Goal: Navigation & Orientation: Understand site structure

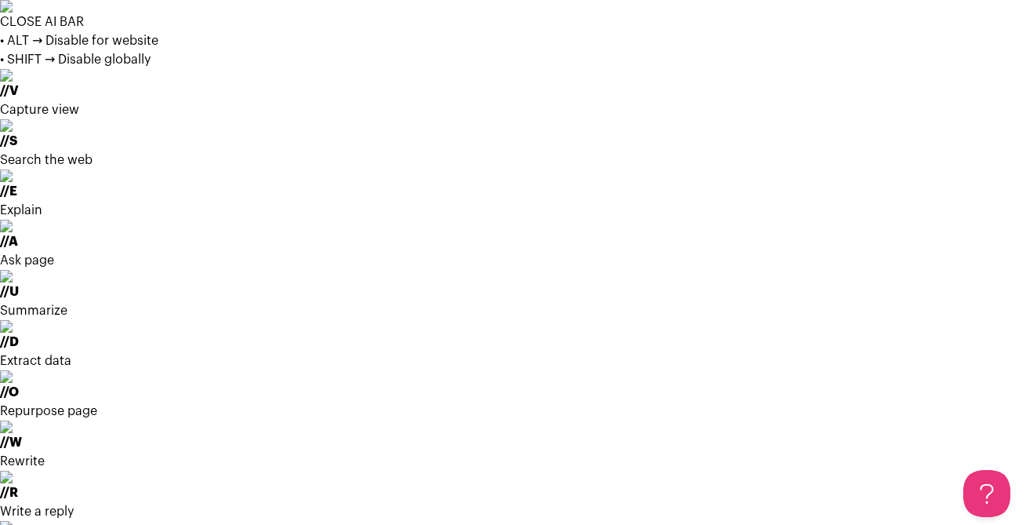
select select "*"
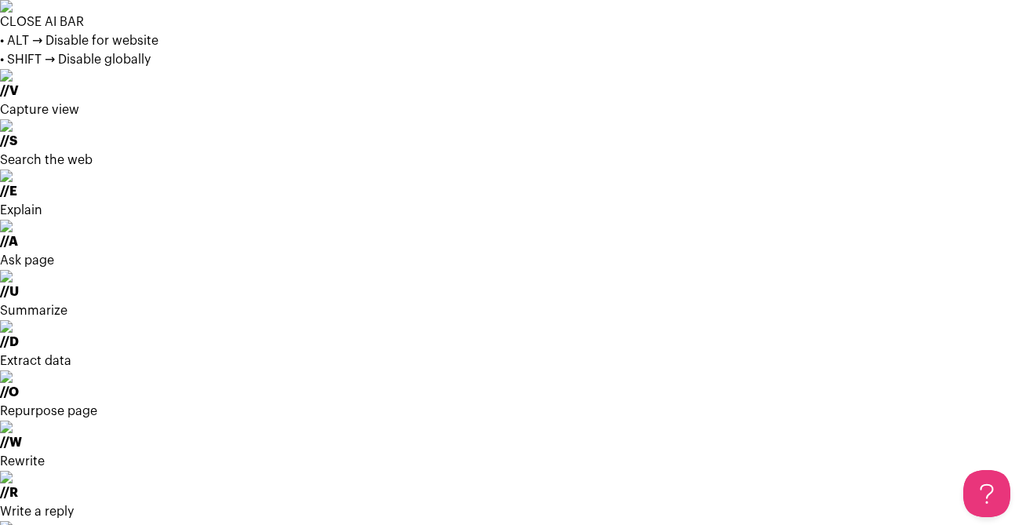
click at [1015, 13] on img at bounding box center [513, 6] width 1026 height 13
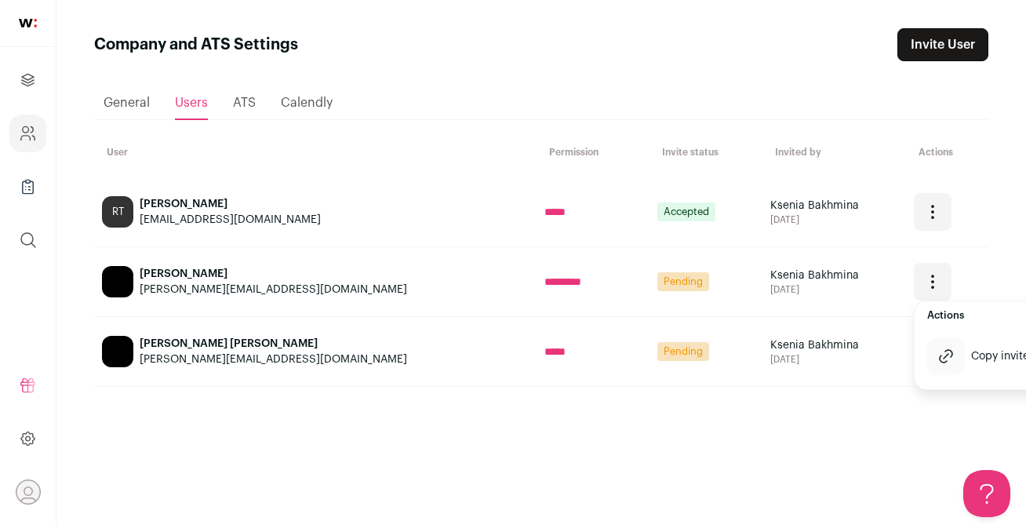
click at [901, 438] on div "Loading... General Users ATS Calendly User Permission Invite status Invited by …" at bounding box center [541, 278] width 894 height 435
click at [253, 107] on span "ATS" at bounding box center [244, 102] width 23 height 13
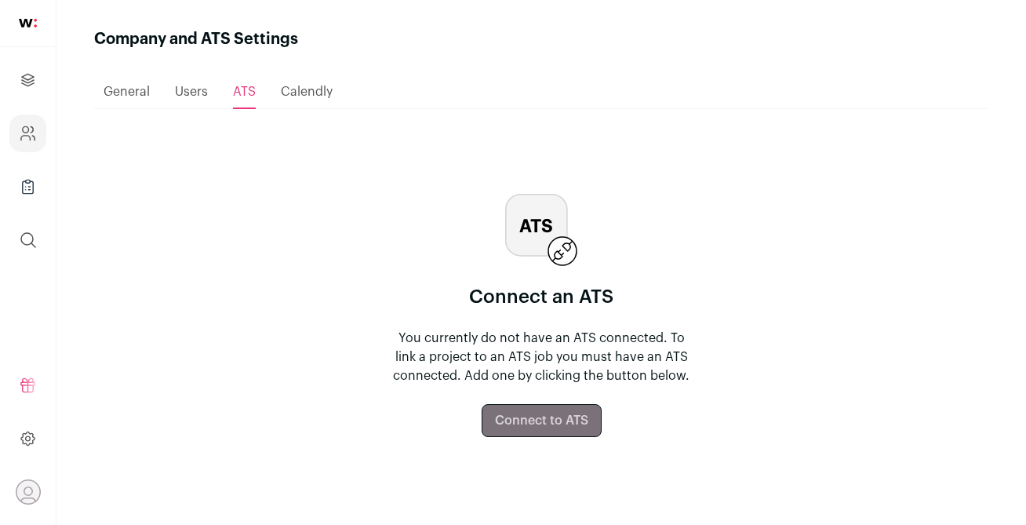
click at [310, 107] on div "Calendly" at bounding box center [307, 91] width 52 height 31
click at [306, 81] on div "Calendly" at bounding box center [307, 91] width 52 height 31
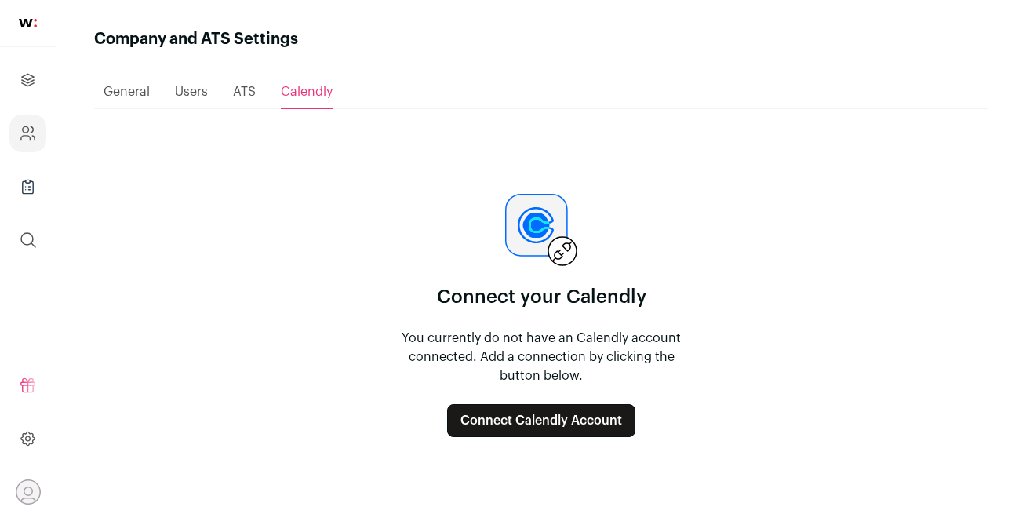
drag, startPoint x: 305, startPoint y: 90, endPoint x: 307, endPoint y: 112, distance: 22.0
click at [305, 90] on span "Calendly" at bounding box center [307, 92] width 52 height 13
click at [129, 88] on span "General" at bounding box center [127, 92] width 46 height 13
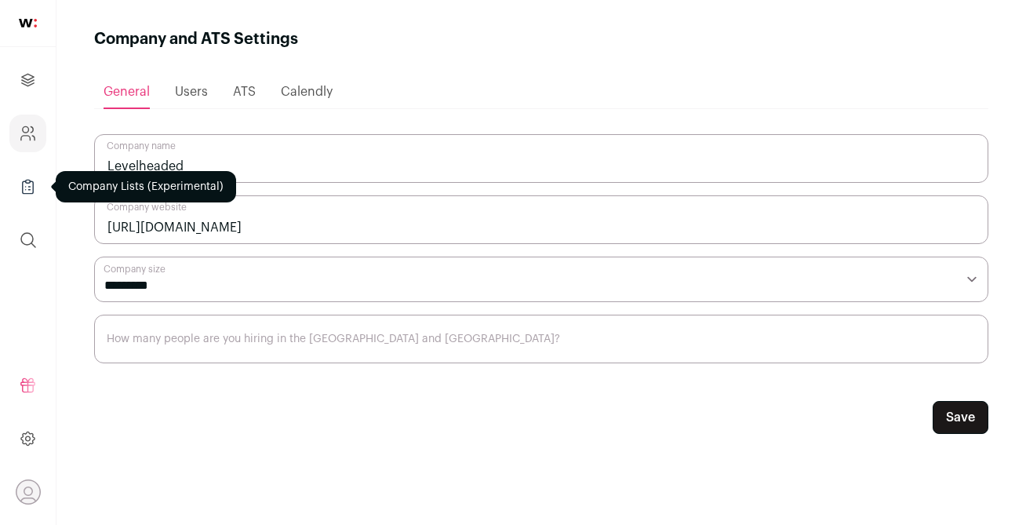
click at [13, 189] on link "Company Lists" at bounding box center [27, 187] width 37 height 38
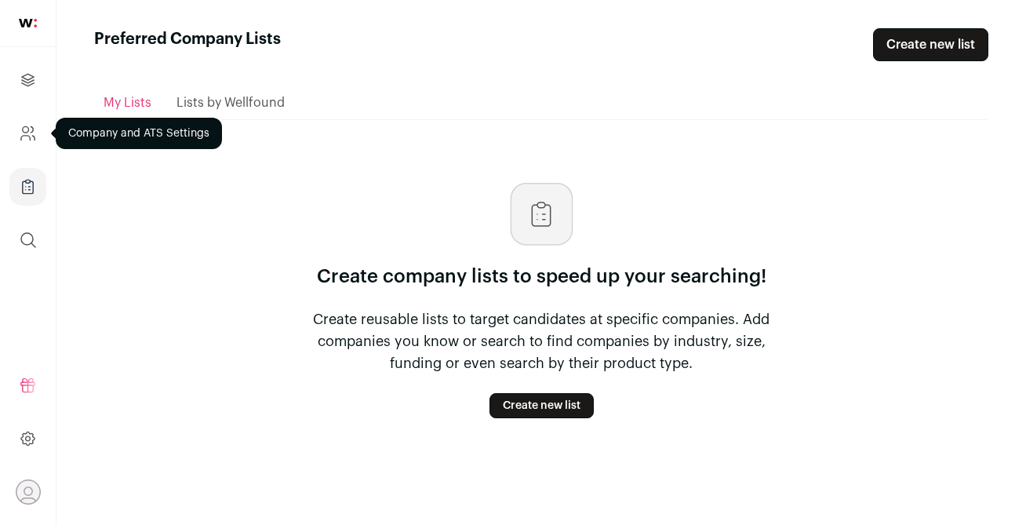
click at [28, 129] on icon "Company and ATS Settings" at bounding box center [26, 129] width 6 height 6
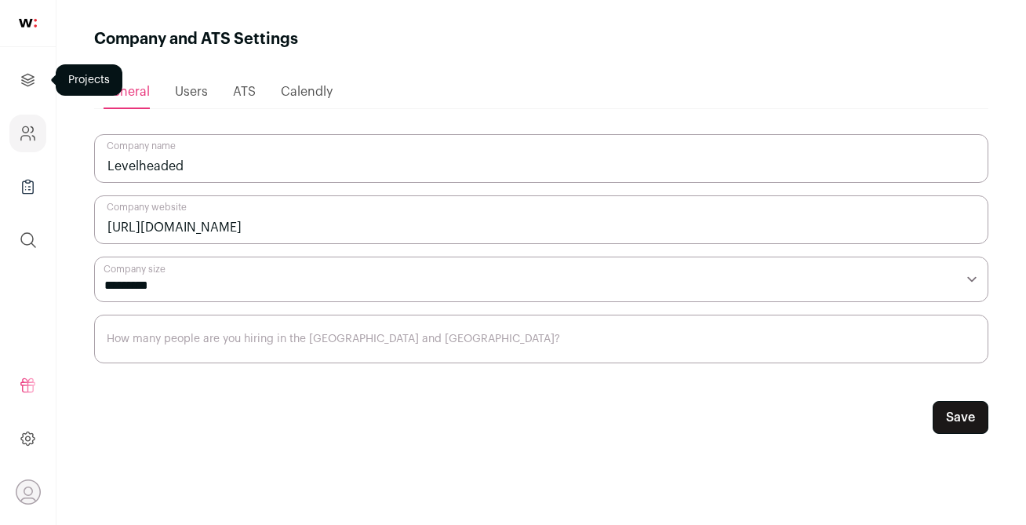
click at [31, 68] on link "Projects" at bounding box center [27, 80] width 37 height 38
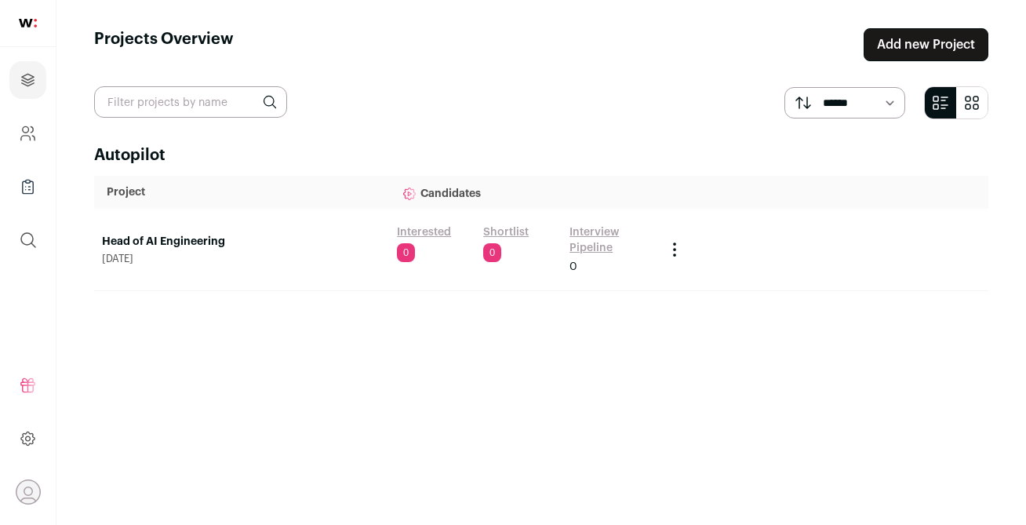
click at [413, 195] on icon at bounding box center [410, 194] width 16 height 16
click at [447, 187] on p "Candidates" at bounding box center [523, 192] width 243 height 31
click at [447, 191] on p "Candidates" at bounding box center [523, 192] width 243 height 31
click at [158, 224] on td "Head of AI Engineering September 24, 2025" at bounding box center [241, 250] width 295 height 82
click at [128, 194] on p "Project" at bounding box center [242, 192] width 270 height 16
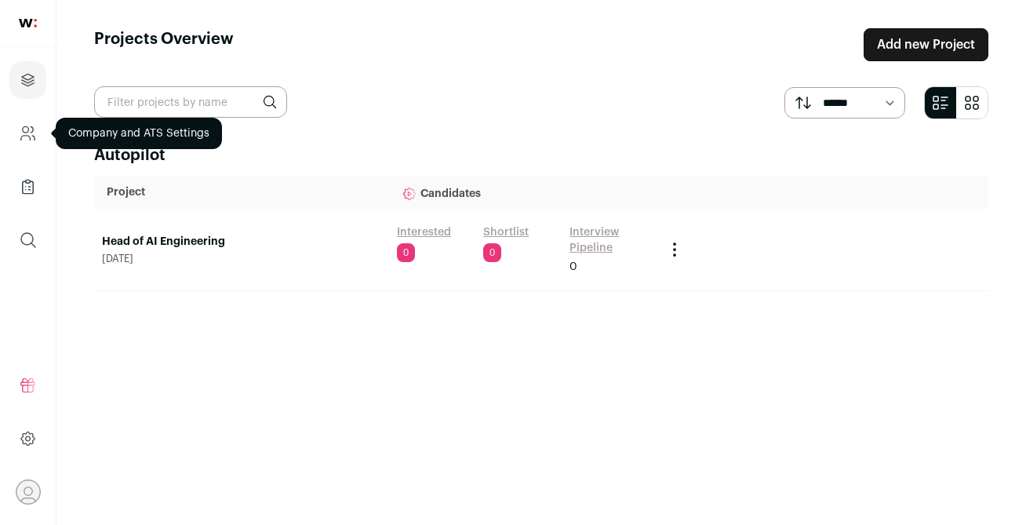
click at [20, 134] on icon "Company and ATS Settings" at bounding box center [28, 133] width 18 height 19
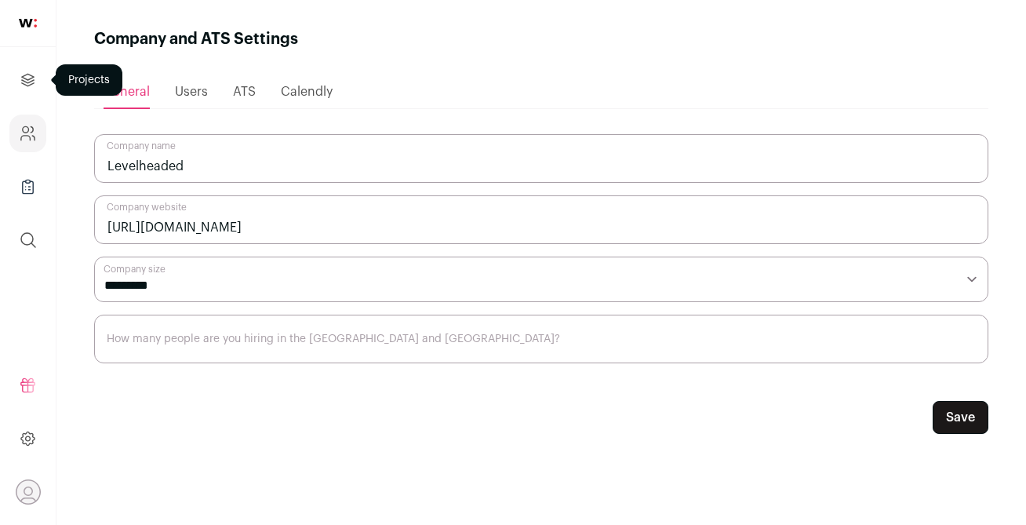
click at [28, 75] on icon "Projects" at bounding box center [28, 80] width 12 height 12
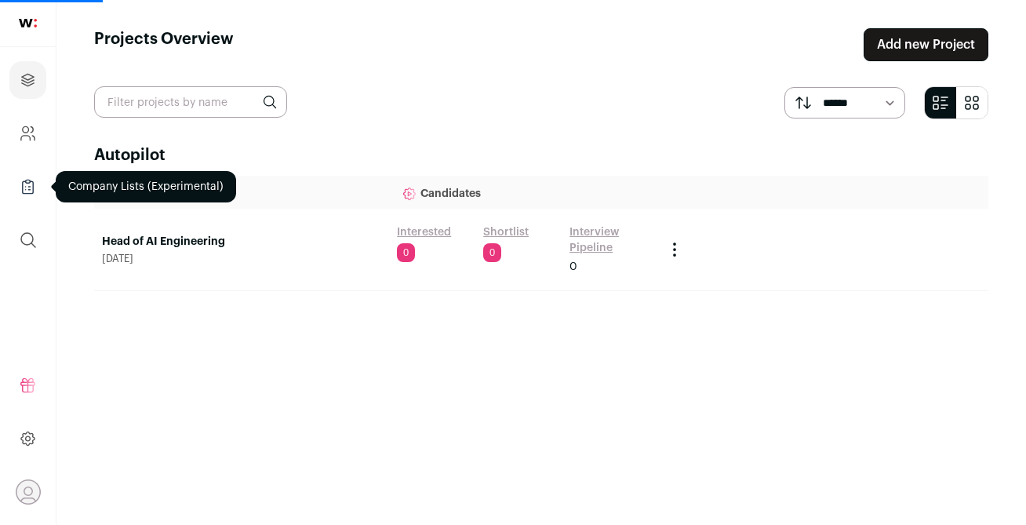
click at [34, 193] on icon "Company Lists" at bounding box center [28, 186] width 18 height 19
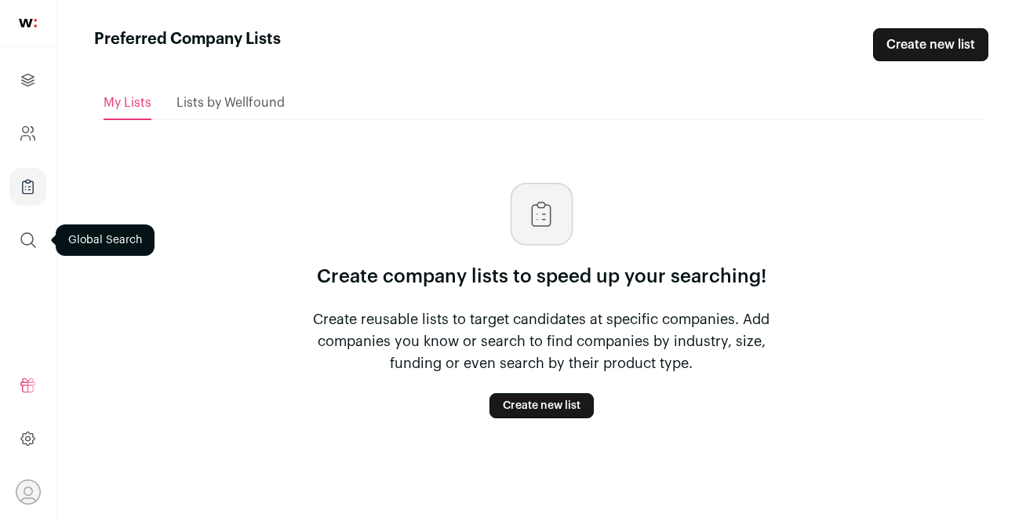
click at [37, 245] on icon "submit" at bounding box center [28, 240] width 19 height 19
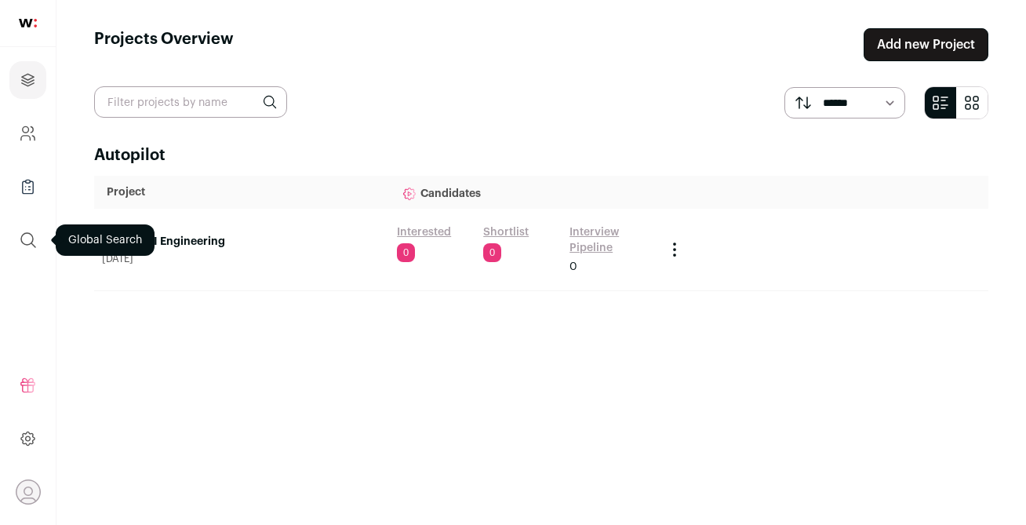
click at [37, 245] on icon "submit" at bounding box center [28, 240] width 19 height 19
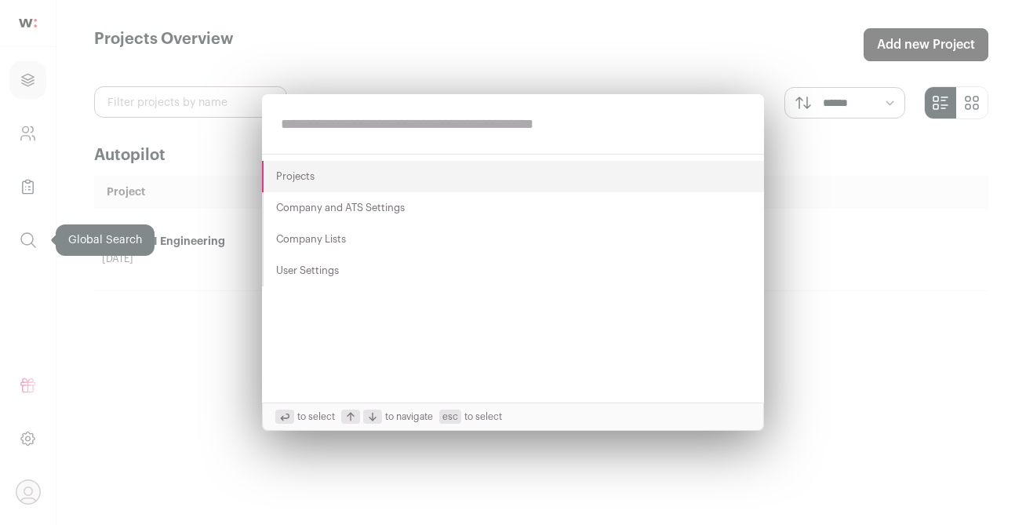
click at [37, 245] on div "Projects Company and ATS Settings Company Lists User Settings to select to navi…" at bounding box center [513, 262] width 1026 height 525
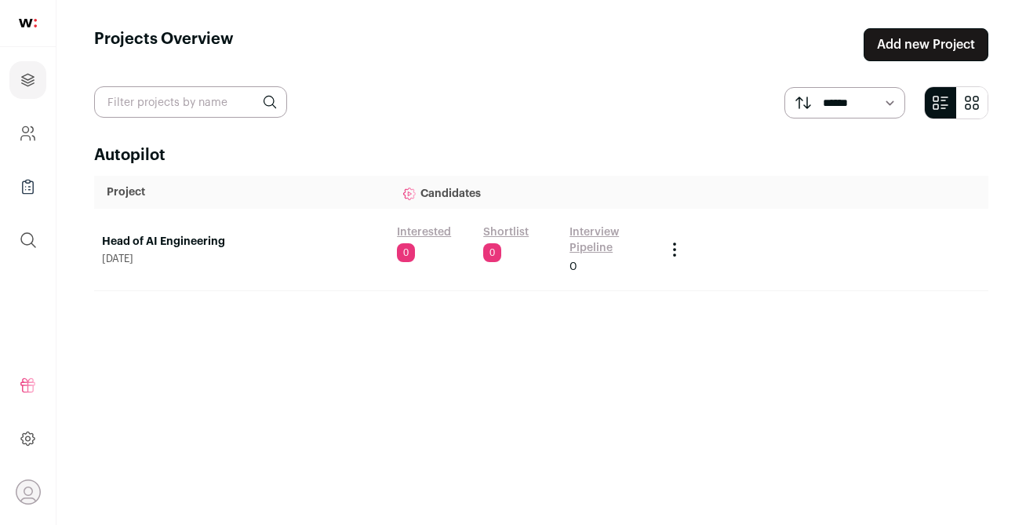
drag, startPoint x: 37, startPoint y: 245, endPoint x: 37, endPoint y: 290, distance: 45.5
click at [37, 290] on nav "Projects Company and ATS Settings Company Lists (Experimental) Global Search Re…" at bounding box center [28, 262] width 56 height 525
